Goal: Navigation & Orientation: Find specific page/section

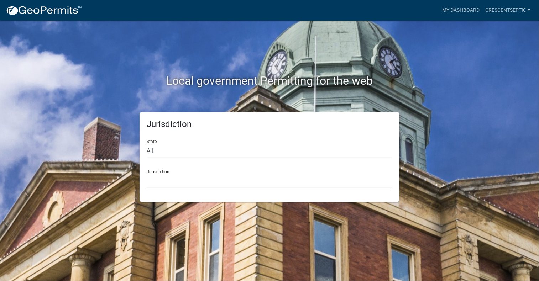
click at [173, 150] on select "All [US_STATE] [US_STATE] [US_STATE] [US_STATE] [US_STATE] [US_STATE] [US_STATE…" at bounding box center [270, 151] width 246 height 15
select select "[US_STATE]"
click at [147, 144] on select "All [US_STATE] [US_STATE] [US_STATE] [US_STATE] [US_STATE] [US_STATE] [US_STATE…" at bounding box center [270, 151] width 246 height 15
click at [169, 184] on select "[GEOGRAPHIC_DATA], [US_STATE] [GEOGRAPHIC_DATA], [US_STATE] [GEOGRAPHIC_DATA], …" at bounding box center [270, 181] width 246 height 15
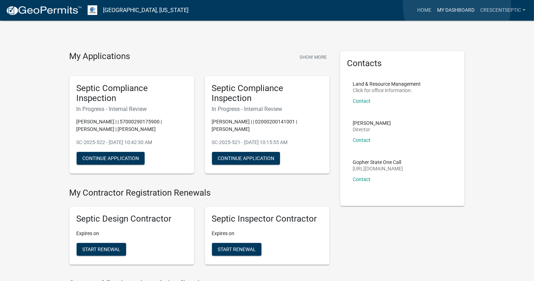
click at [457, 6] on link "My Dashboard" at bounding box center [455, 11] width 43 height 14
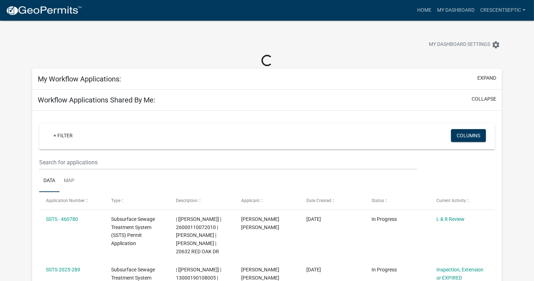
select select "3: 100"
